Goal: Task Accomplishment & Management: Use online tool/utility

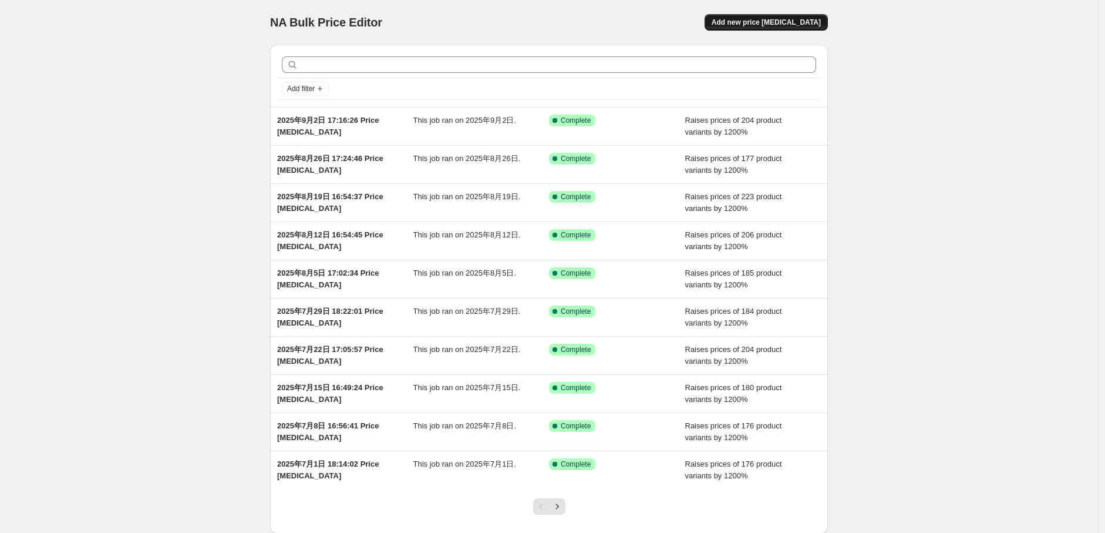
click at [770, 24] on span "Add new price [MEDICAL_DATA]" at bounding box center [766, 22] width 109 height 9
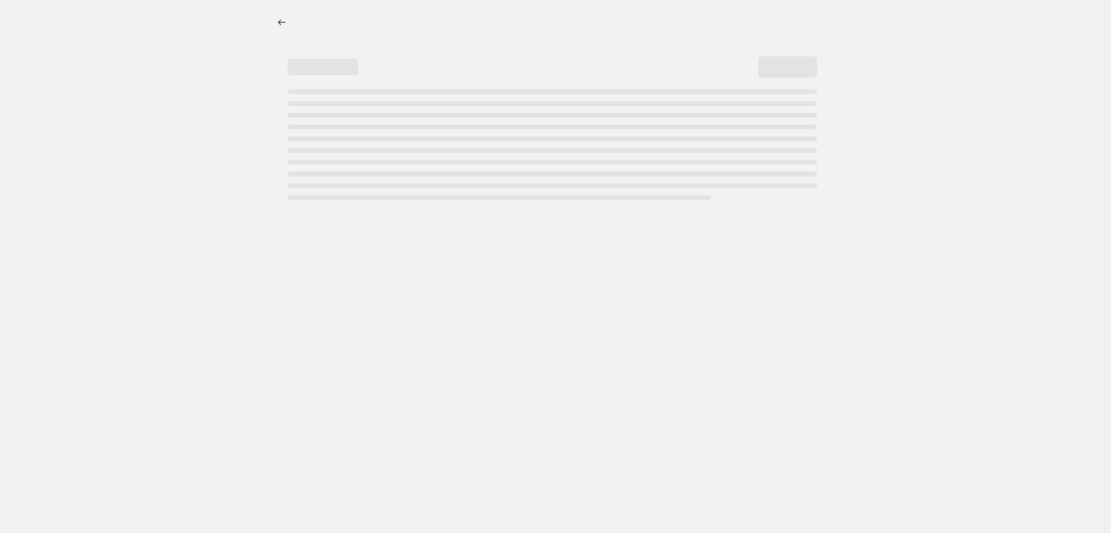
select select "percentage"
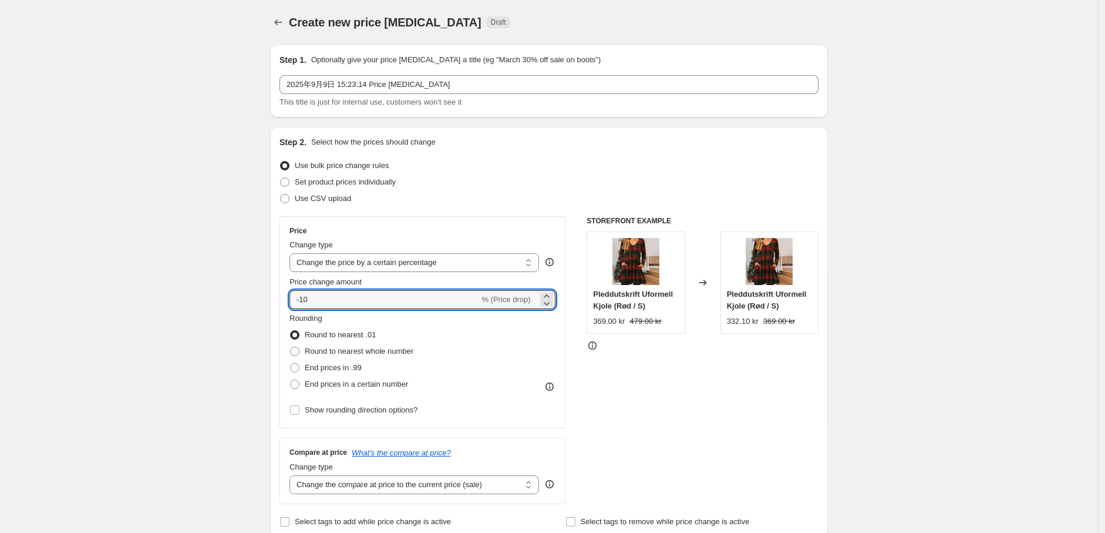
drag, startPoint x: 329, startPoint y: 300, endPoint x: 213, endPoint y: 304, distance: 116.3
type input "1200"
click at [299, 386] on span at bounding box center [294, 383] width 9 height 9
click at [291, 380] on input "End prices in a certain number" at bounding box center [290, 379] width 1 height 1
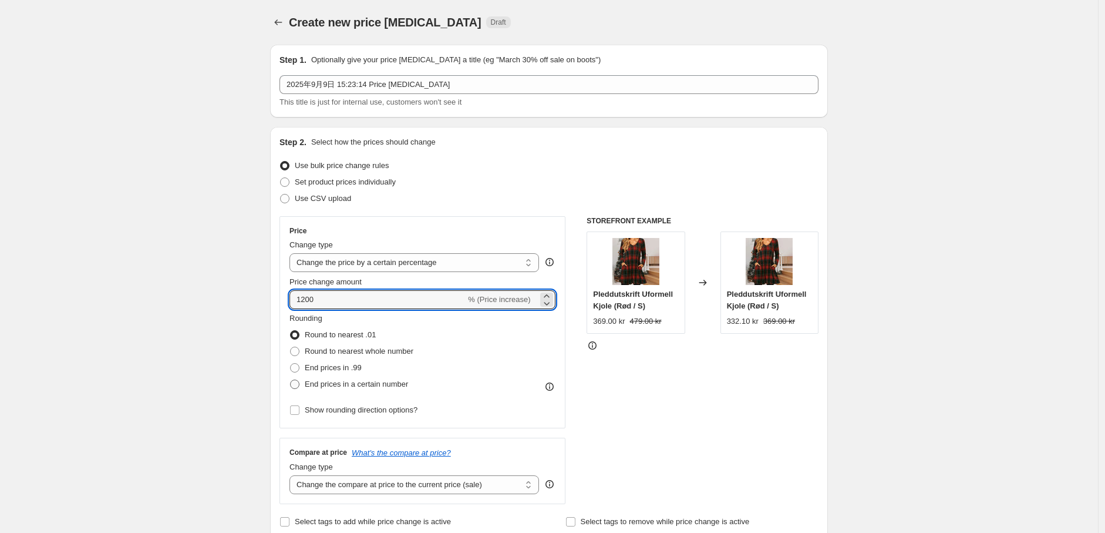
radio input "true"
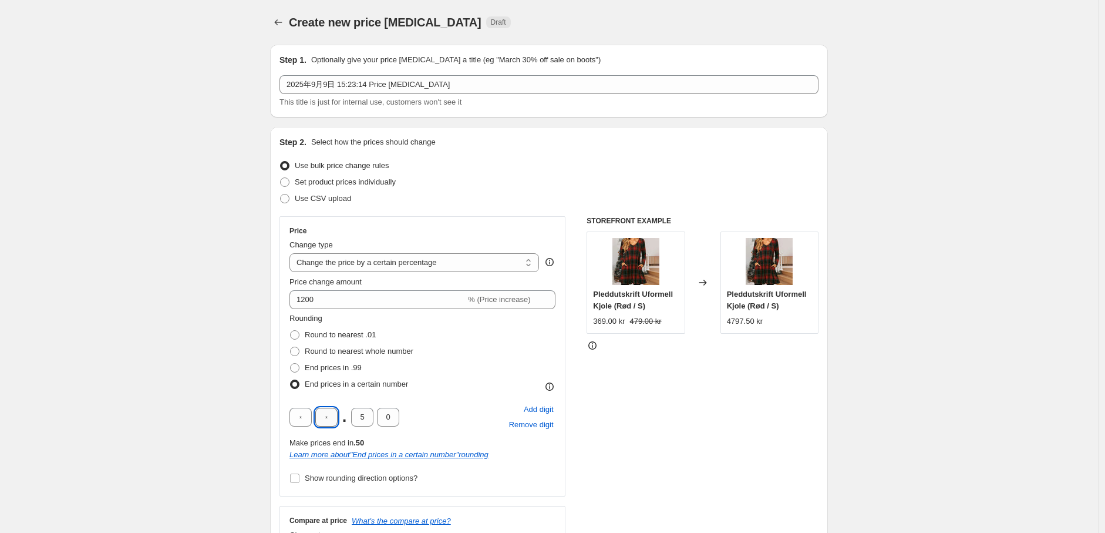
click at [335, 416] on input "text" at bounding box center [326, 416] width 22 height 19
type input "9"
drag, startPoint x: 369, startPoint y: 419, endPoint x: 353, endPoint y: 416, distance: 15.5
click at [353, 416] on input "5" at bounding box center [362, 416] width 22 height 19
type input "0"
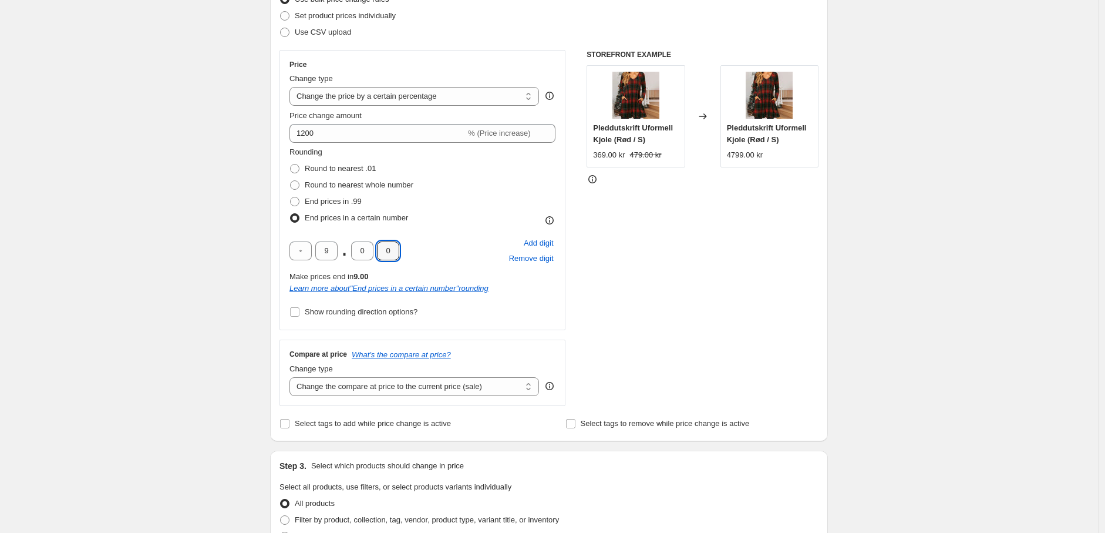
scroll to position [196, 0]
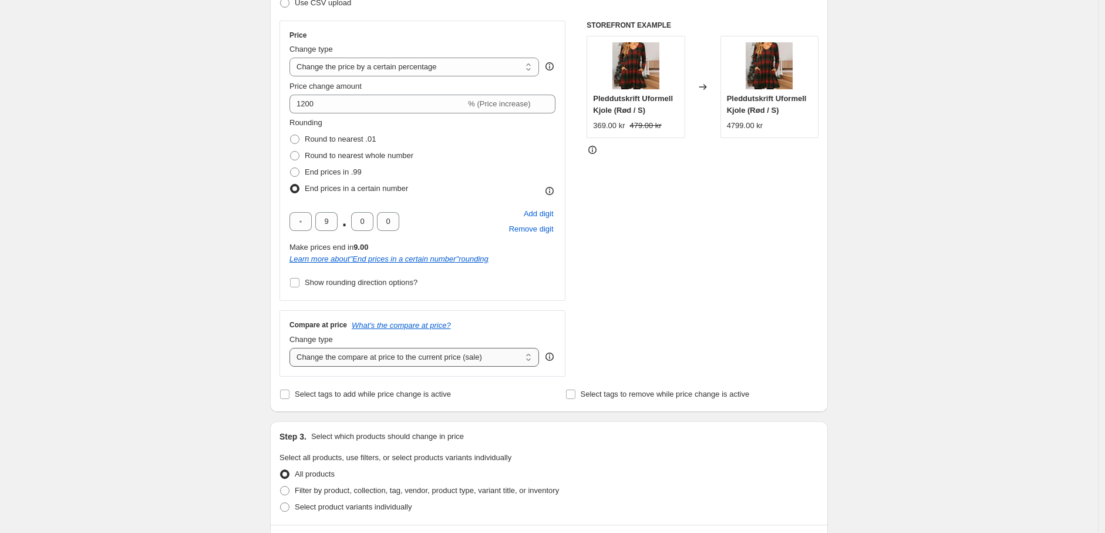
click at [353, 365] on select "Change the compare at price to the current price (sale) Change the compare at p…" at bounding box center [414, 357] width 250 height 19
select select "percentage"
click at [292, 348] on select "Change the compare at price to the current price (sale) Change the compare at p…" at bounding box center [414, 357] width 250 height 19
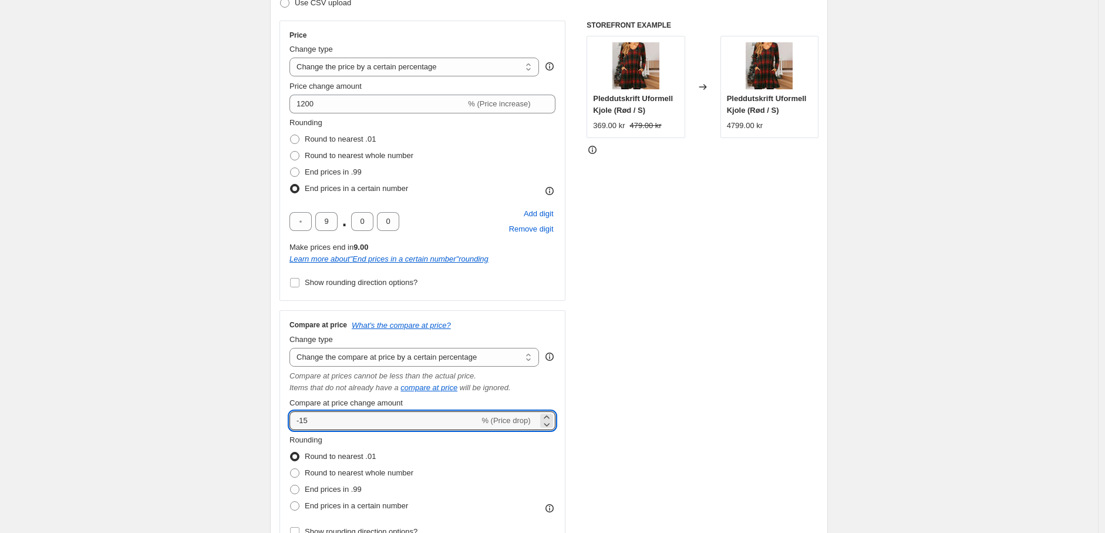
drag, startPoint x: 344, startPoint y: 429, endPoint x: 271, endPoint y: 429, distance: 72.8
click at [271, 429] on div "Step 1. Optionally give your price change job a title (eg "March 30% off sale o…" at bounding box center [544, 494] width 567 height 1308
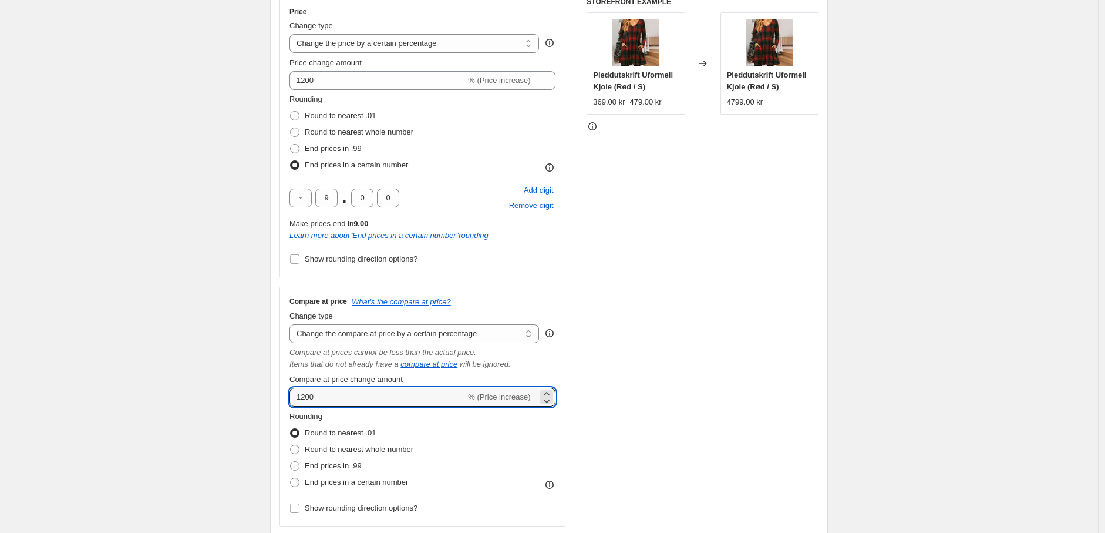
scroll to position [261, 0]
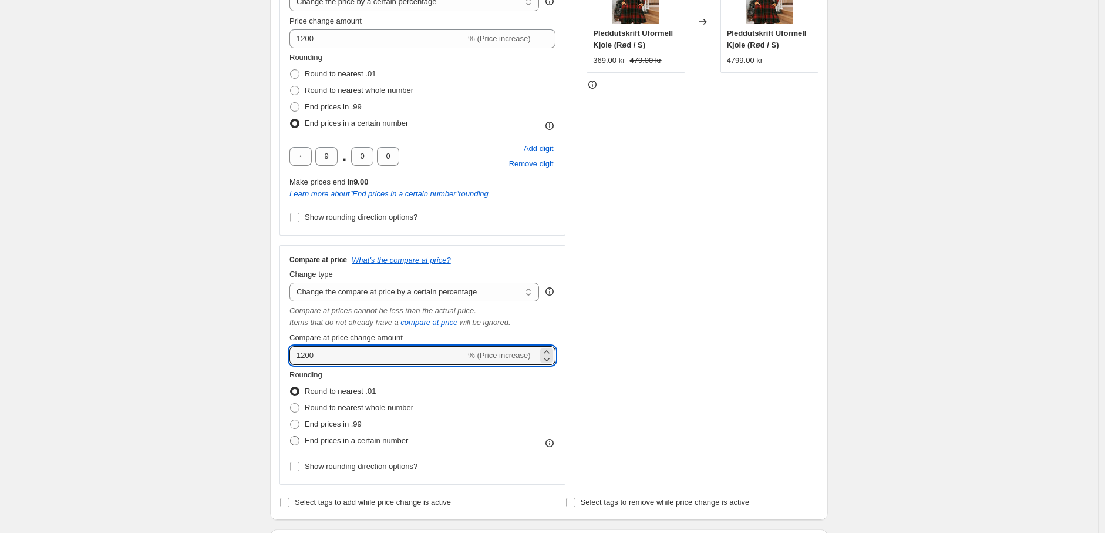
type input "1200"
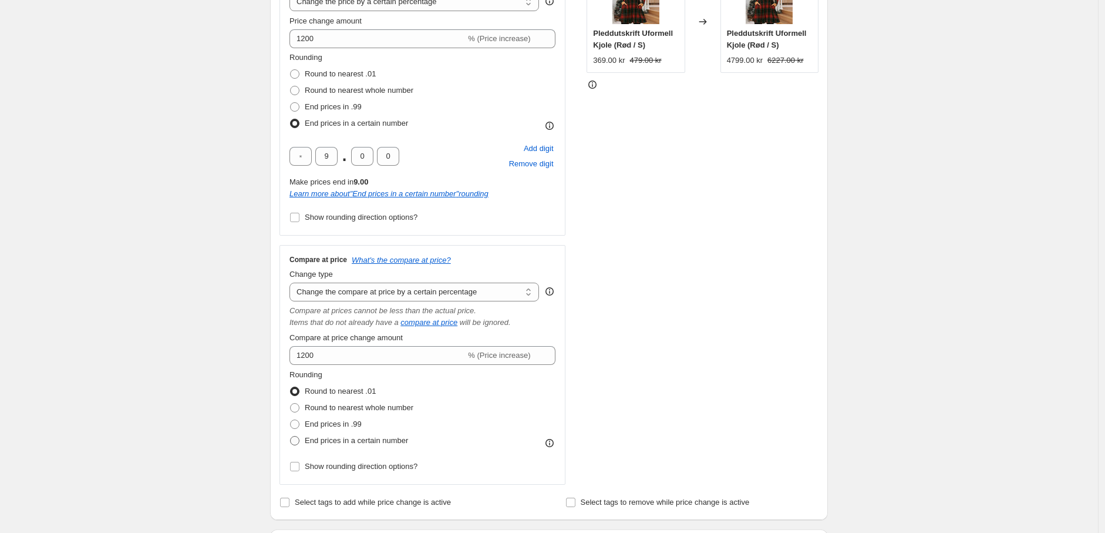
click at [299, 445] on span at bounding box center [294, 440] width 9 height 9
click at [291, 436] on input "End prices in a certain number" at bounding box center [290, 436] width 1 height 1
radio input "true"
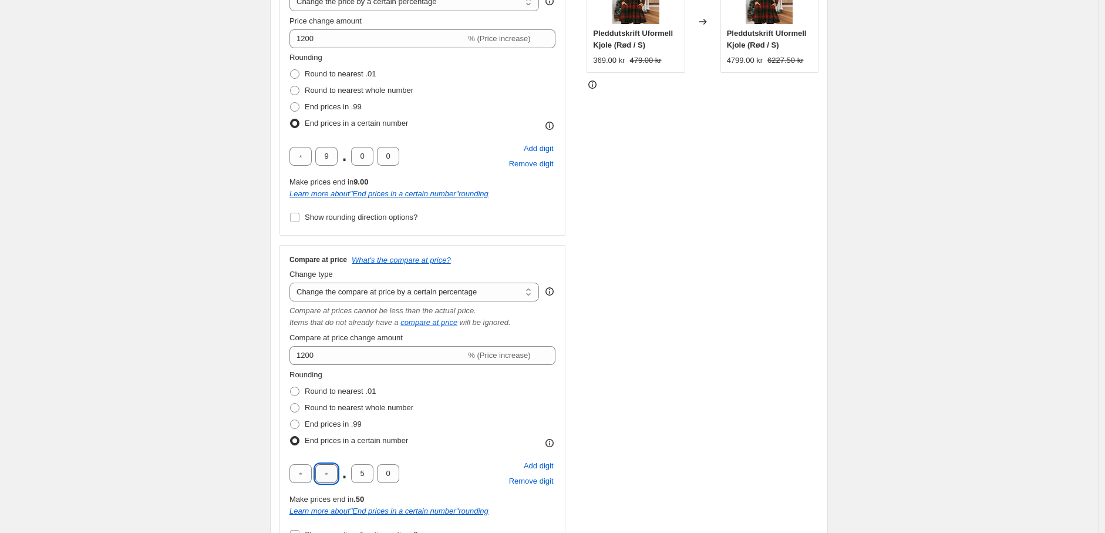
click at [326, 476] on input "text" at bounding box center [326, 473] width 22 height 19
type input "9"
drag, startPoint x: 368, startPoint y: 475, endPoint x: 342, endPoint y: 476, distance: 25.9
click at [342, 476] on div "9 . 5 0" at bounding box center [344, 473] width 110 height 19
type input "0"
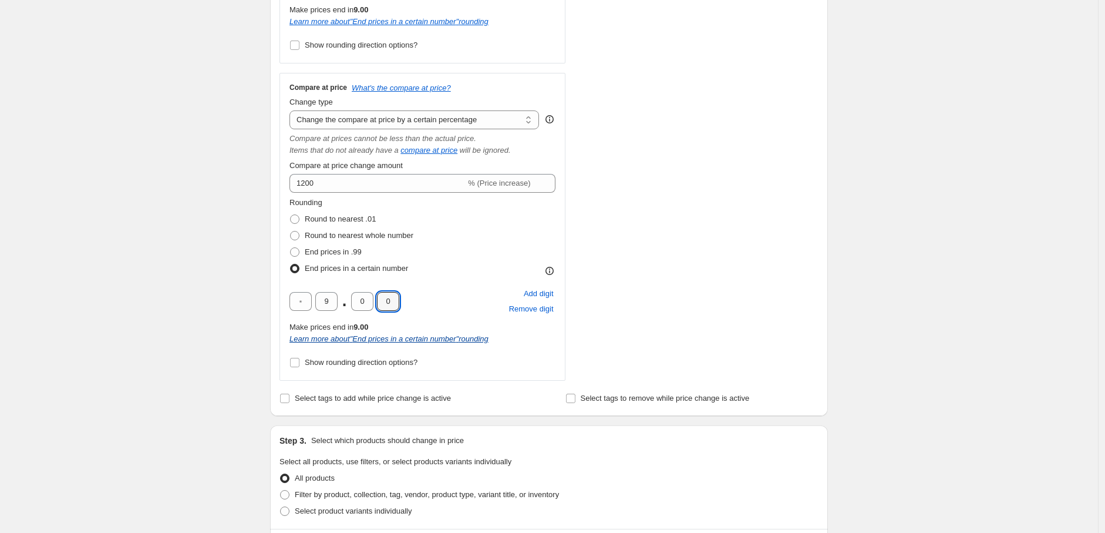
scroll to position [456, 0]
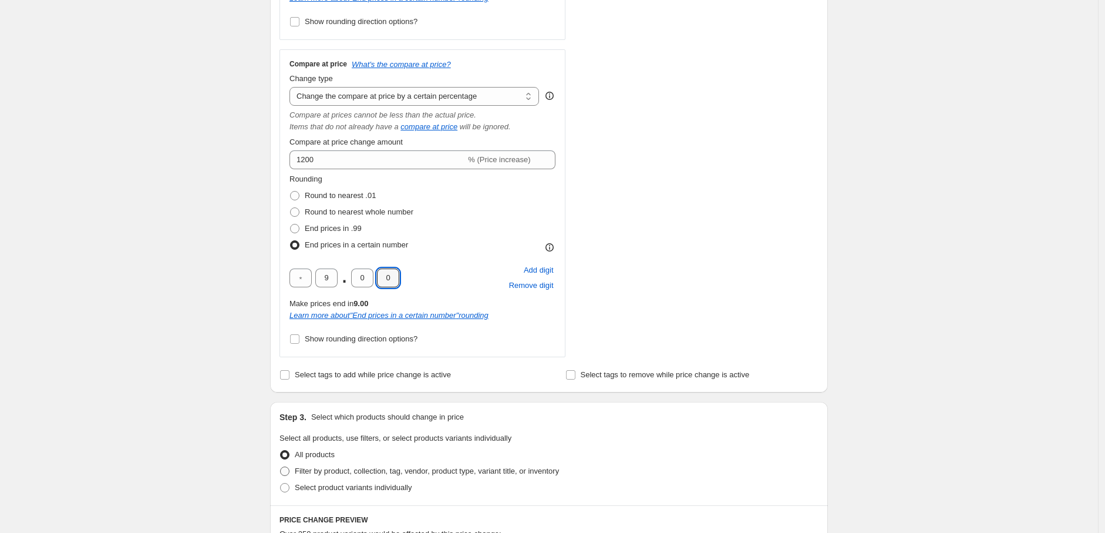
click at [285, 470] on span at bounding box center [284, 470] width 9 height 9
click at [281, 467] on input "Filter by product, collection, tag, vendor, product type, variant title, or inv…" at bounding box center [280, 466] width 1 height 1
radio input "true"
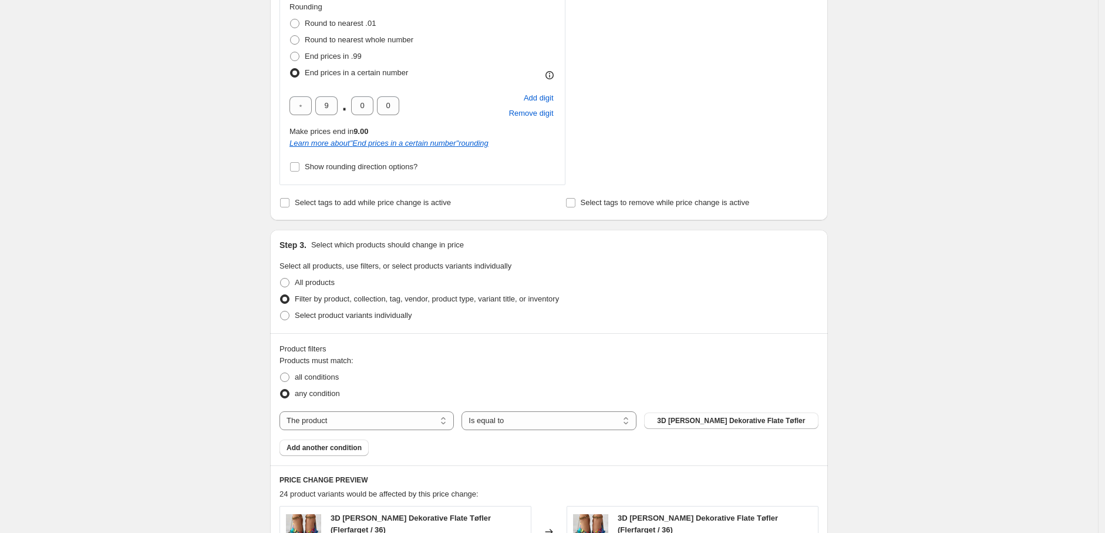
scroll to position [652, 0]
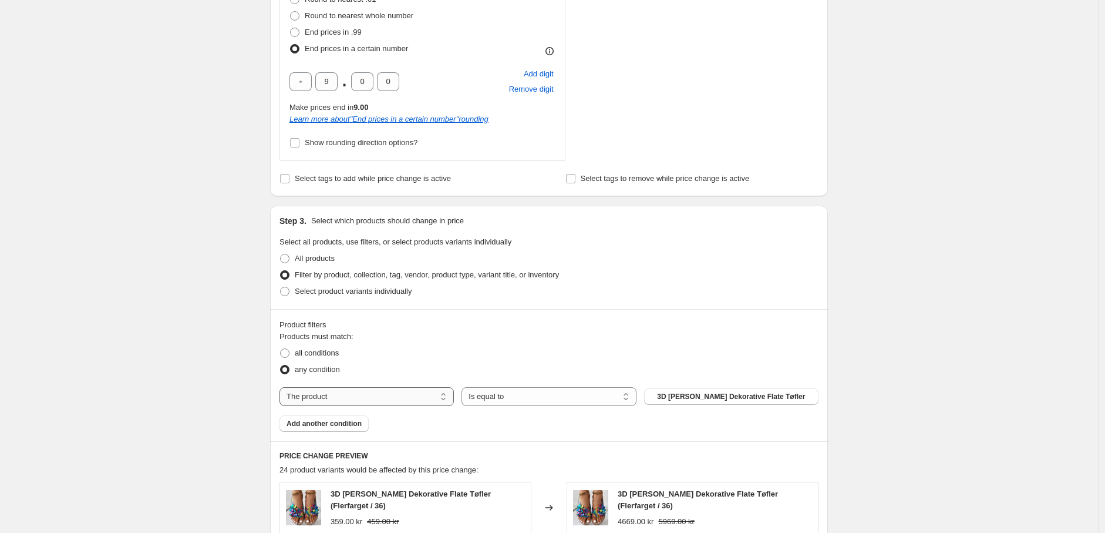
click at [388, 399] on select "The product The product's collection The product's tag The product's vendor The…" at bounding box center [366, 396] width 174 height 19
select select "tag"
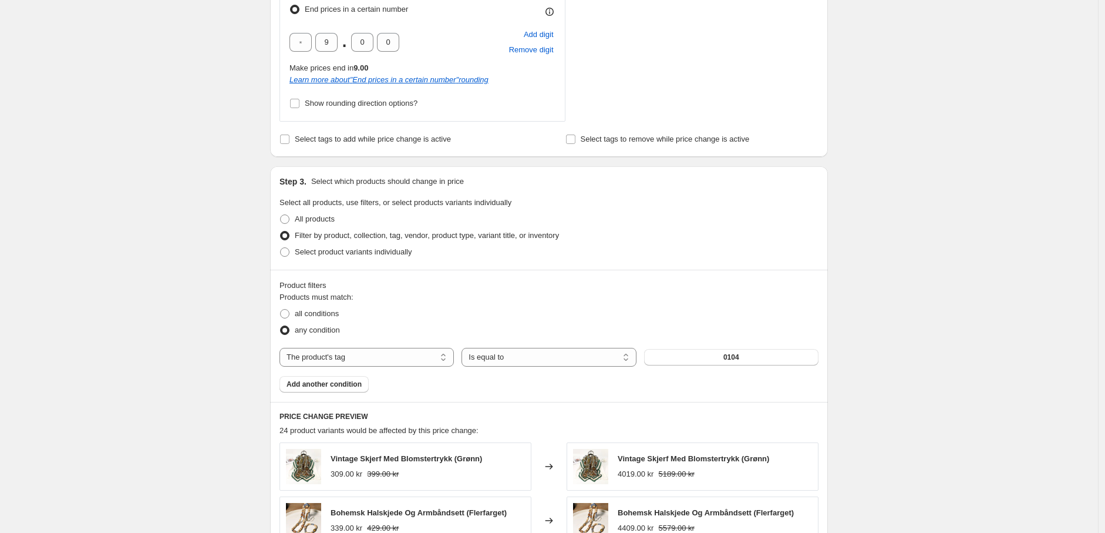
scroll to position [848, 0]
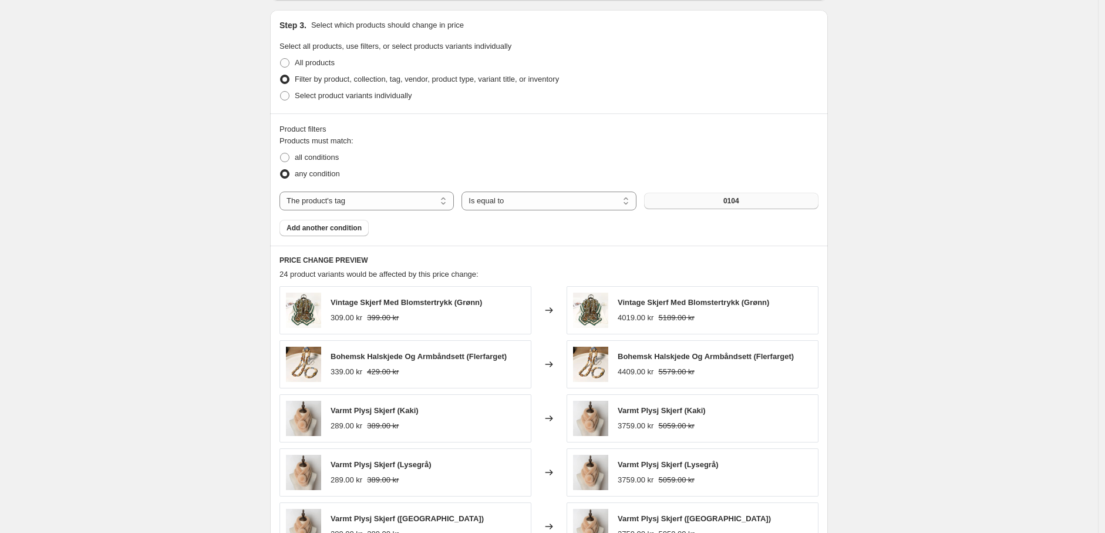
click at [753, 203] on button "0104" at bounding box center [731, 201] width 174 height 16
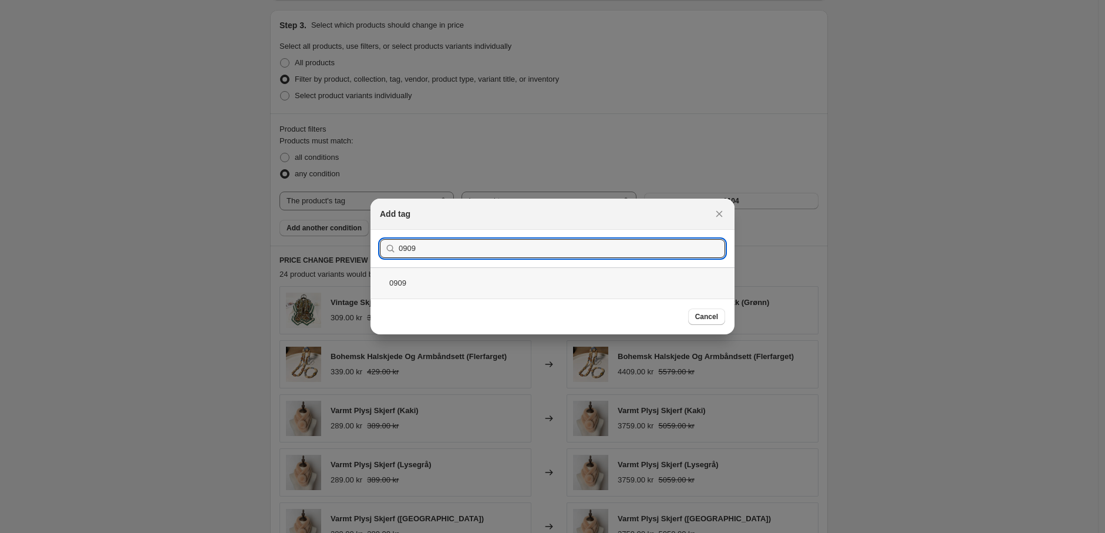
type input "0909"
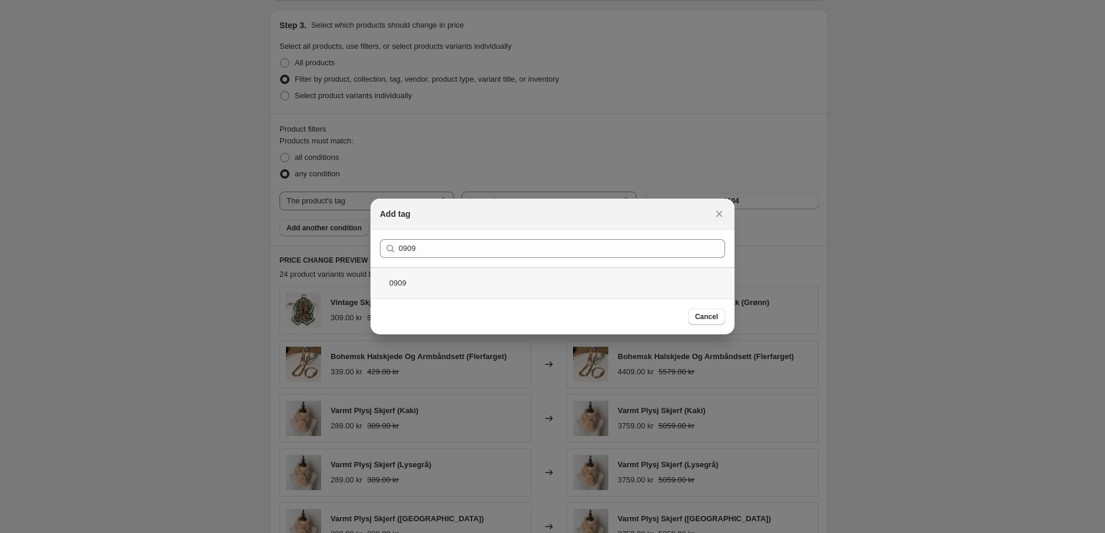
click at [460, 287] on div "0909" at bounding box center [552, 282] width 364 height 31
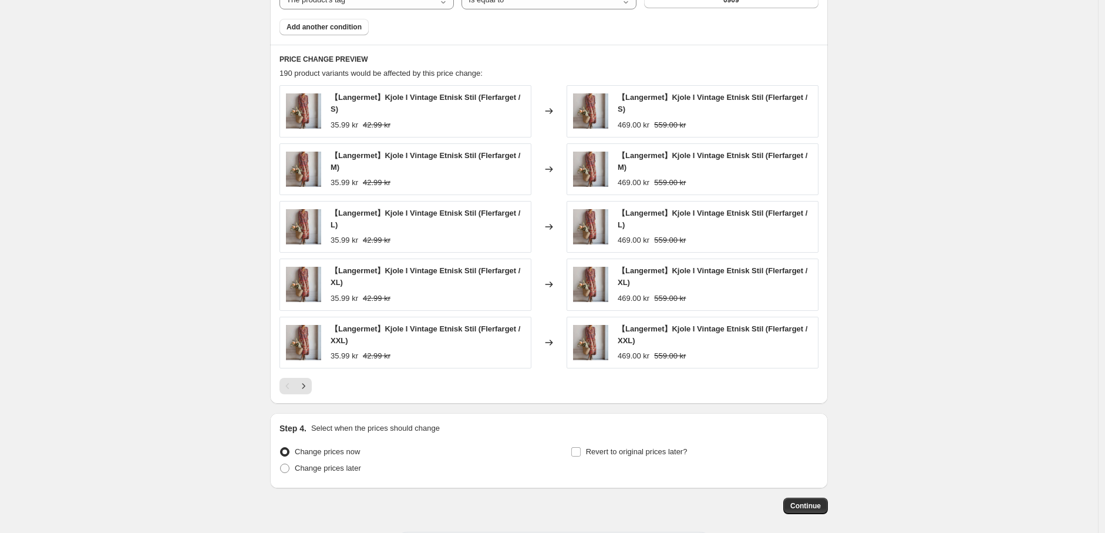
scroll to position [1102, 0]
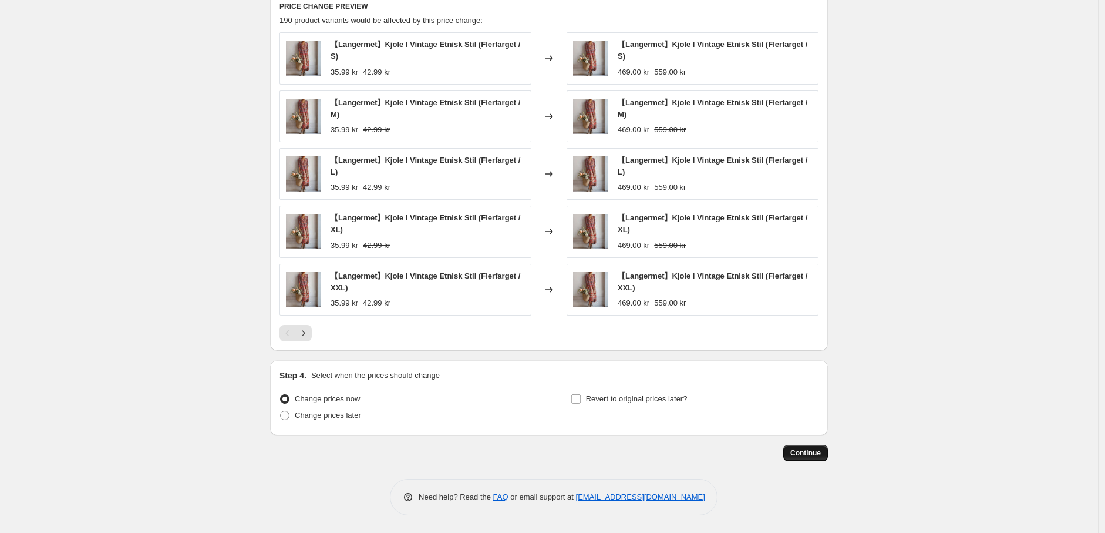
click at [807, 456] on span "Continue" at bounding box center [805, 452] width 31 height 9
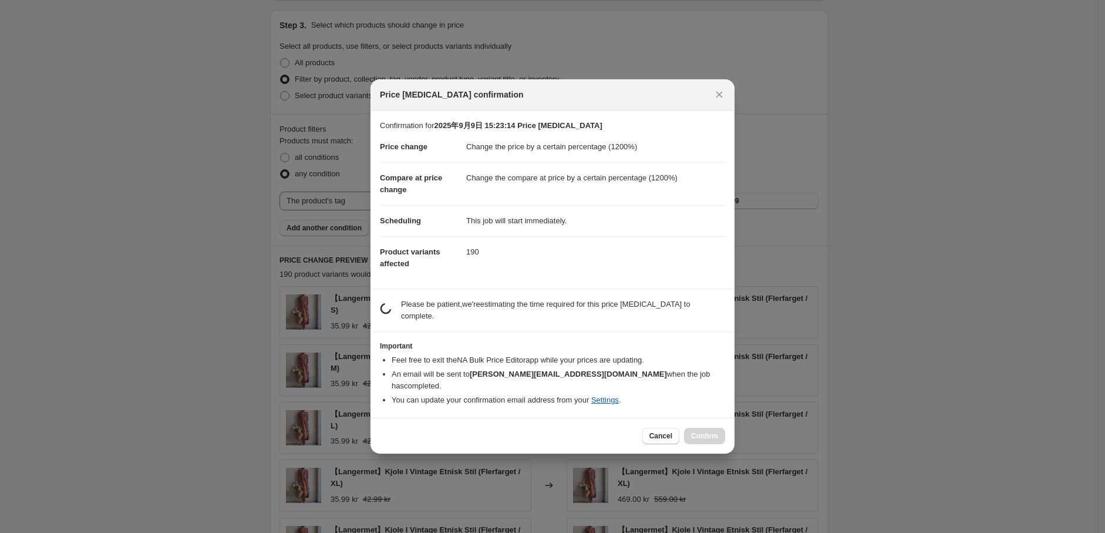
scroll to position [0, 0]
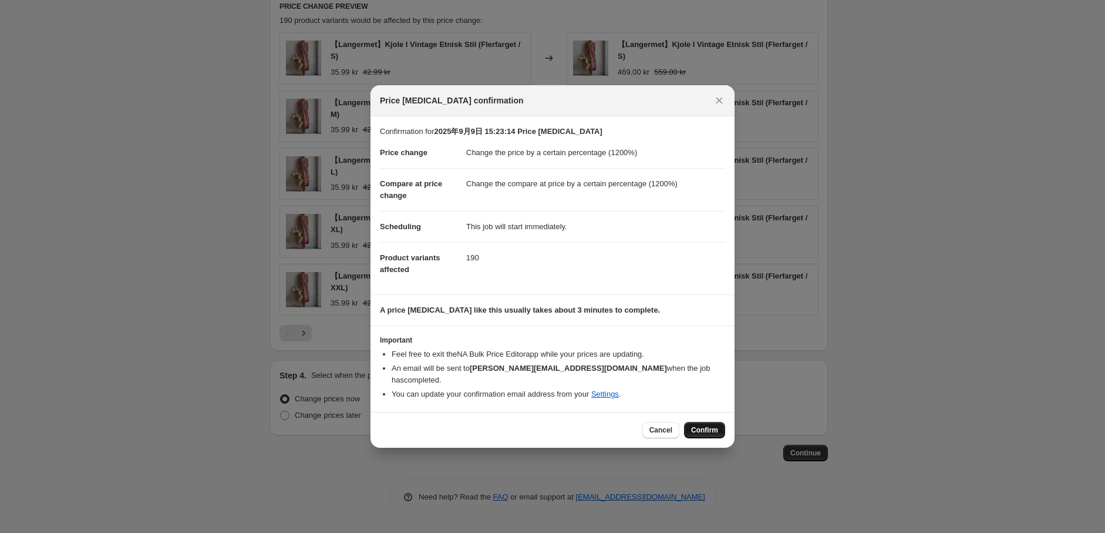
click at [712, 425] on span "Confirm" at bounding box center [704, 429] width 27 height 9
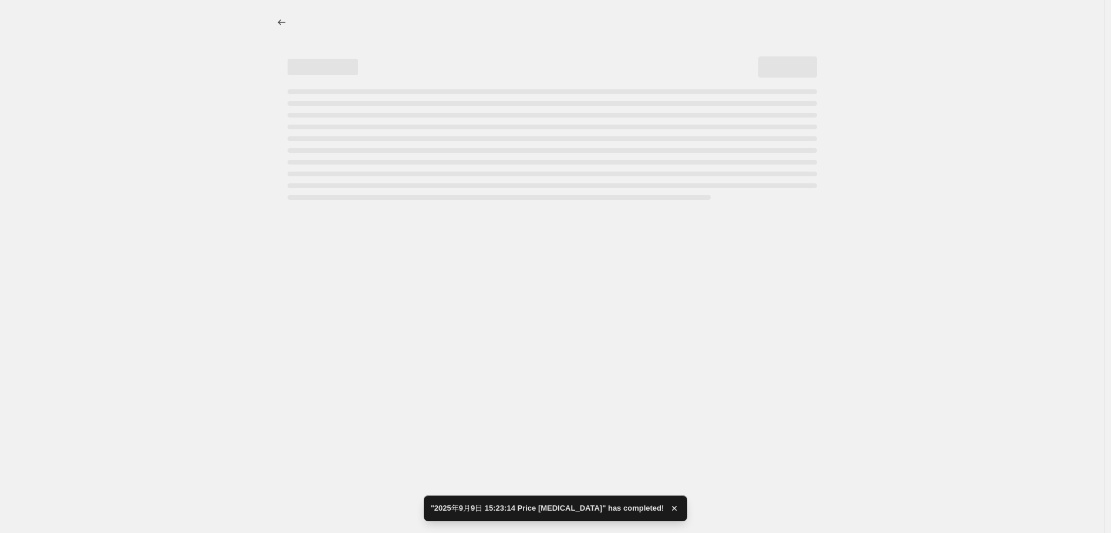
select select "percentage"
select select "tag"
